Goal: Task Accomplishment & Management: Complete application form

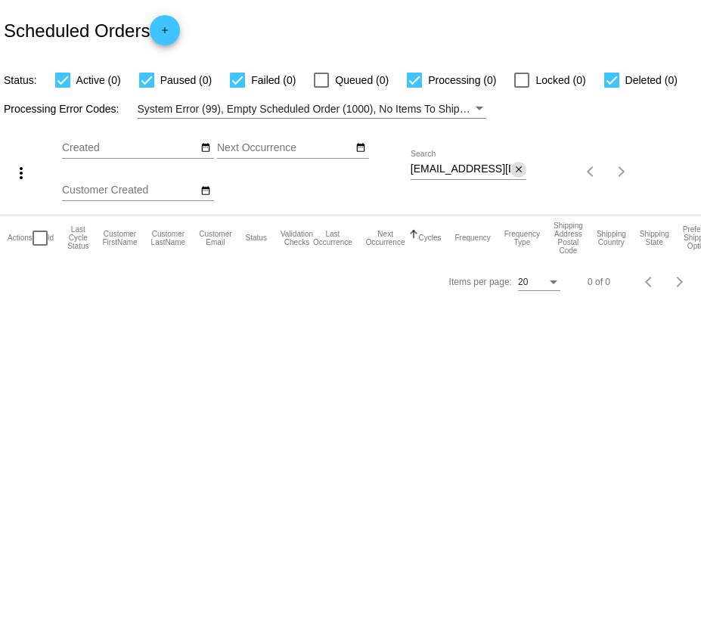
click at [521, 171] on mat-icon "close" at bounding box center [519, 170] width 11 height 12
click at [521, 171] on mat-icon "search" at bounding box center [517, 171] width 18 height 23
click at [502, 172] on input "Search" at bounding box center [469, 169] width 116 height 12
paste input "949200"
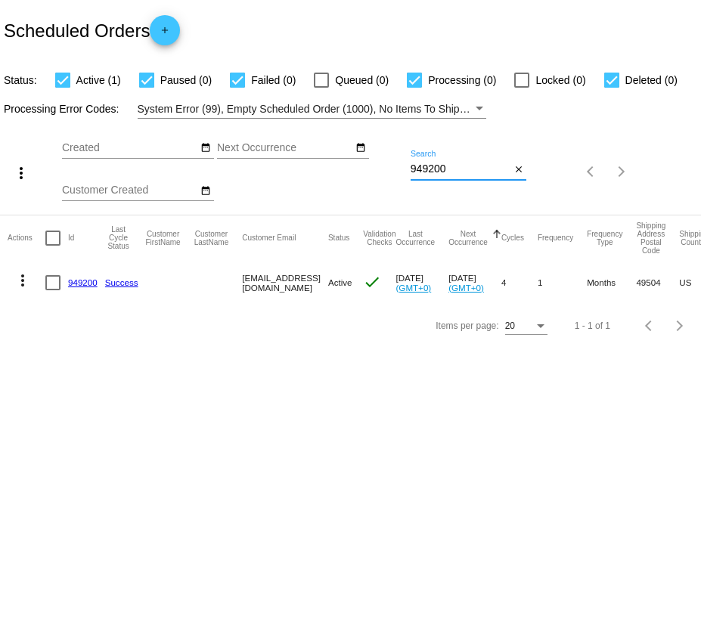
type input "949200"
click at [81, 278] on mat-cell "949200" at bounding box center [86, 283] width 37 height 44
click at [81, 287] on link "949200" at bounding box center [83, 283] width 30 height 10
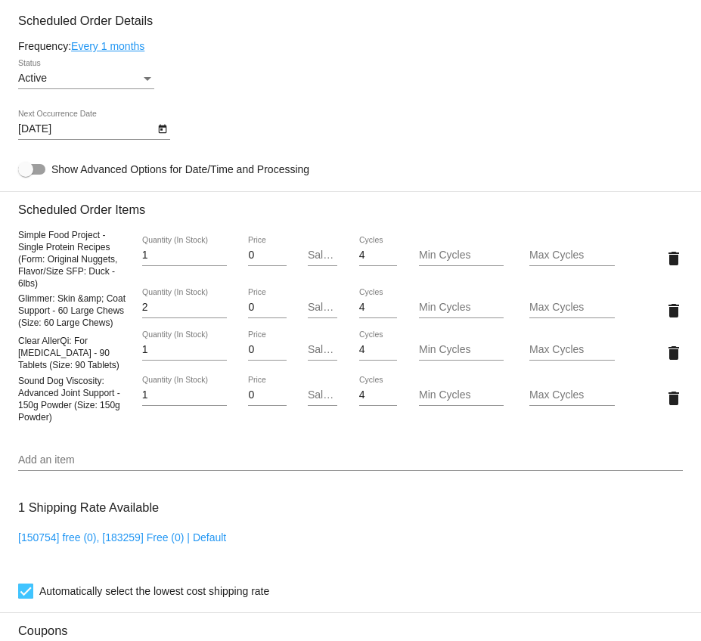
scroll to position [896, 0]
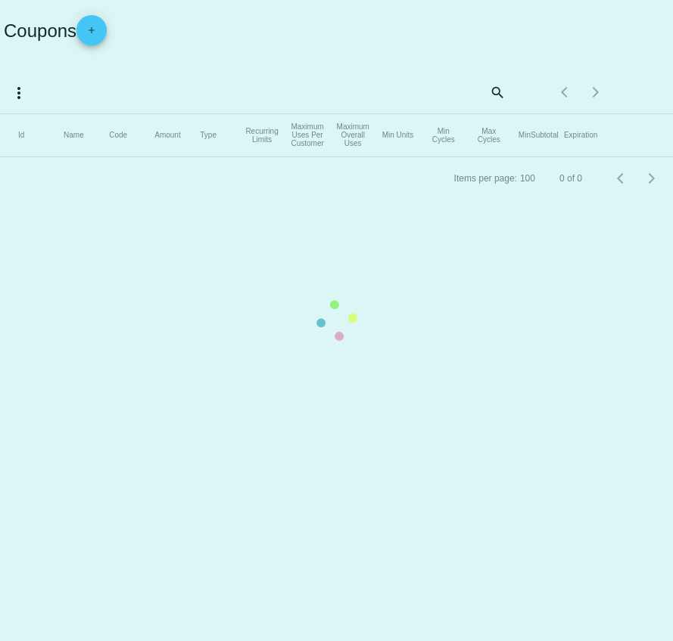
click at [106, 114] on mat-table "Id Name Code Amount Type Recurring Limits Maximum Uses Per Customer Maximum Ove…" at bounding box center [336, 135] width 673 height 43
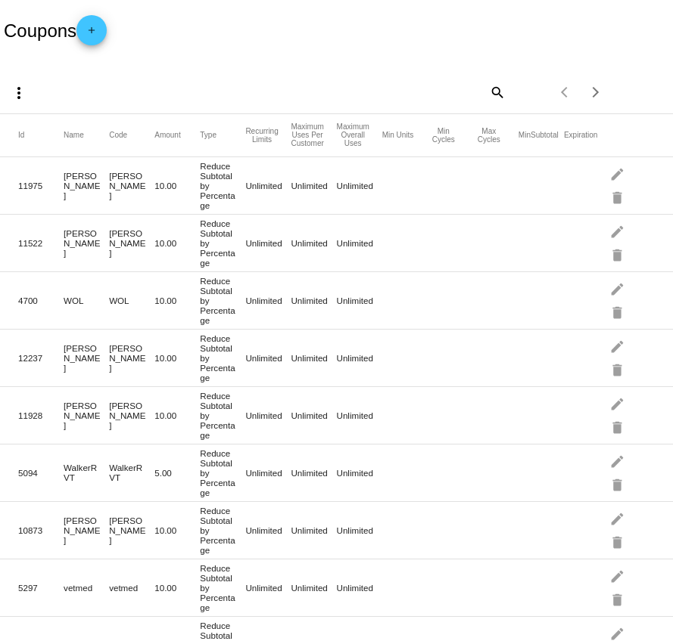
click at [101, 37] on mat-icon "add" at bounding box center [91, 34] width 18 height 18
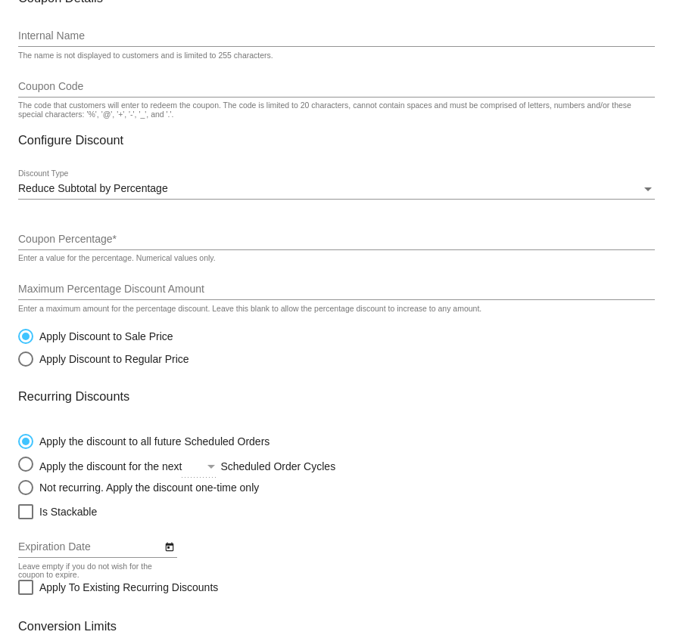
scroll to position [93, 0]
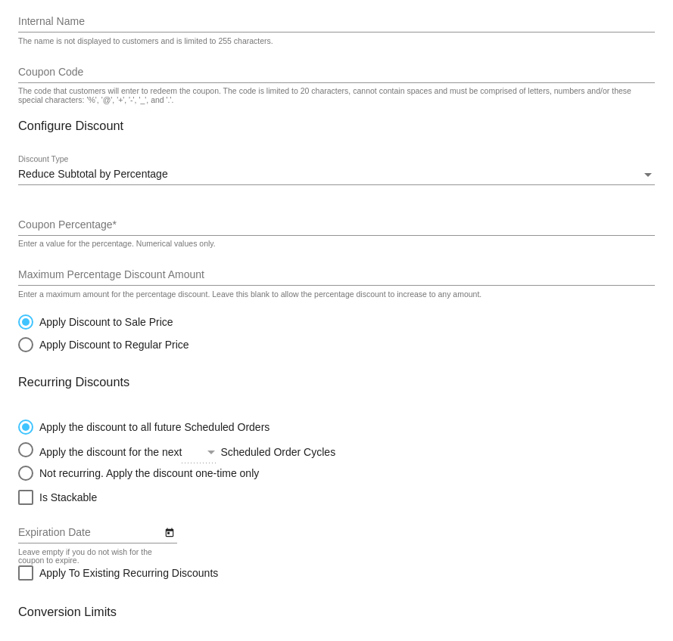
click at [228, 21] on input "Internal Name" at bounding box center [336, 22] width 636 height 12
paste input "DRUDOJI"
type input "DRUDOJI"
click at [200, 63] on div "Coupon Code" at bounding box center [336, 69] width 636 height 30
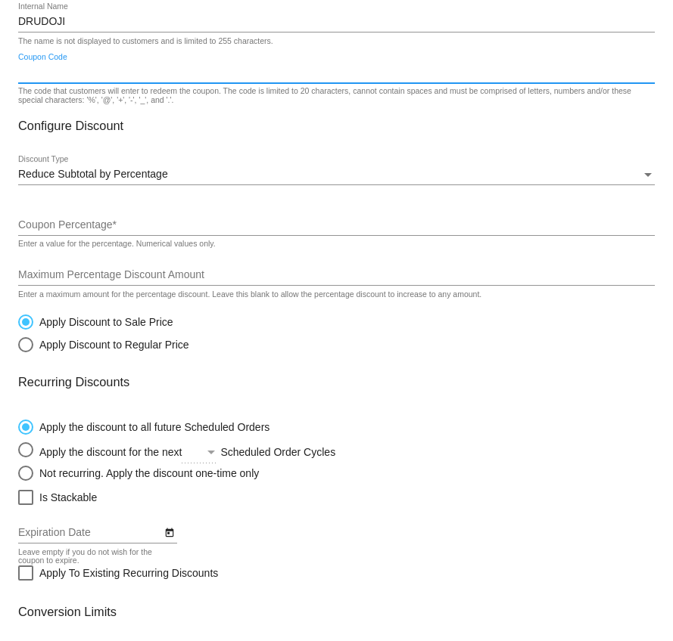
paste input "DRUDOJI"
type input "DRUDOJI"
click at [81, 222] on input "Coupon Percentage *" at bounding box center [336, 225] width 636 height 12
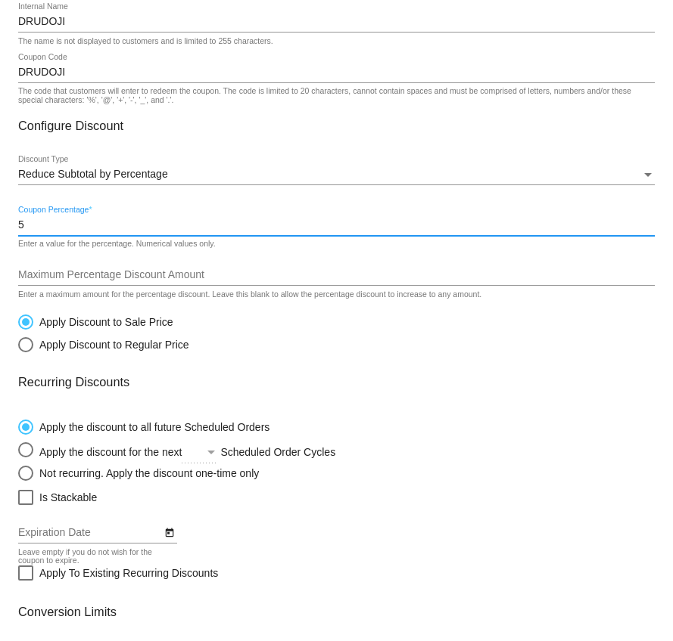
type input "5"
click at [76, 272] on div "Maximum Percentage Discount Amount" at bounding box center [336, 271] width 636 height 30
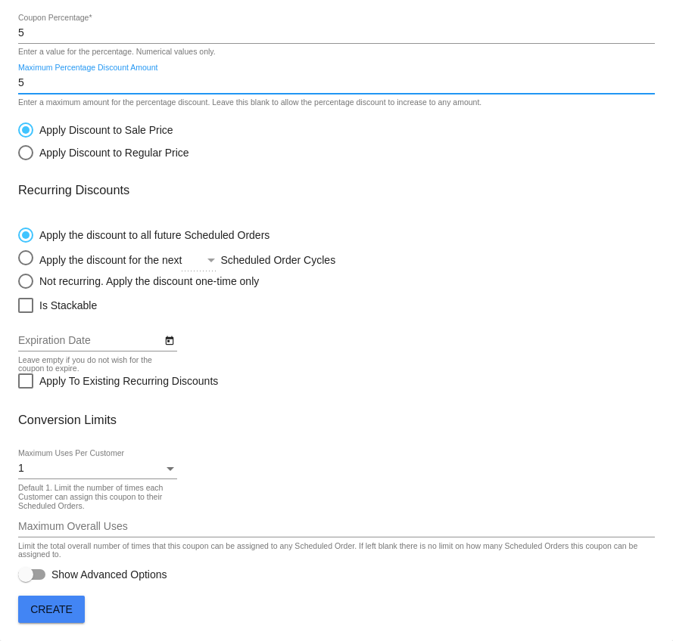
scroll to position [291, 0]
type input "5"
click at [79, 464] on div "1" at bounding box center [90, 469] width 145 height 12
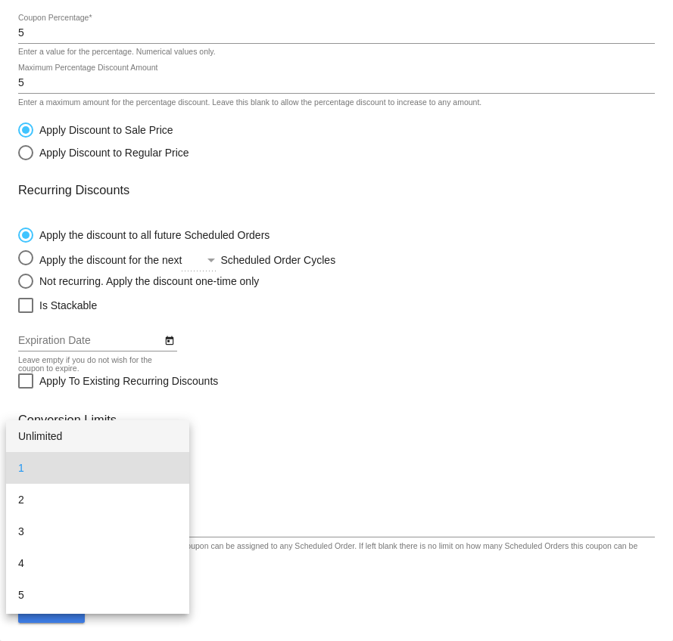
click at [81, 432] on span "Unlimited" at bounding box center [97, 437] width 159 height 32
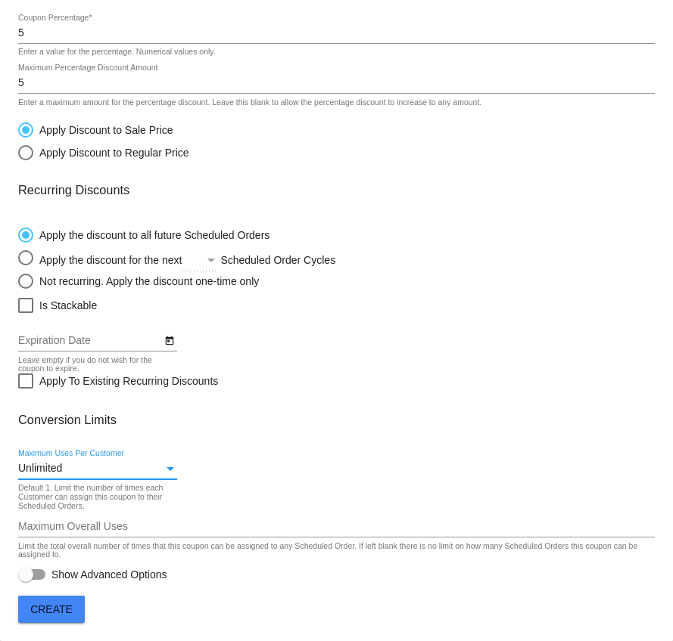
click at [58, 613] on span "Create" at bounding box center [51, 610] width 42 height 12
